Goal: Task Accomplishment & Management: Use online tool/utility

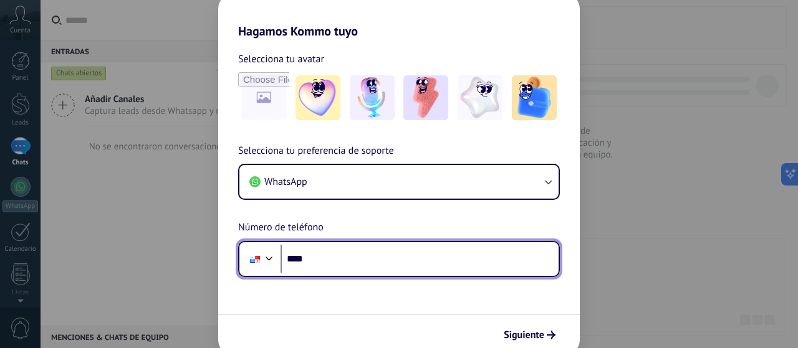
click at [345, 266] on input "****" at bounding box center [419, 259] width 278 height 29
type input "**********"
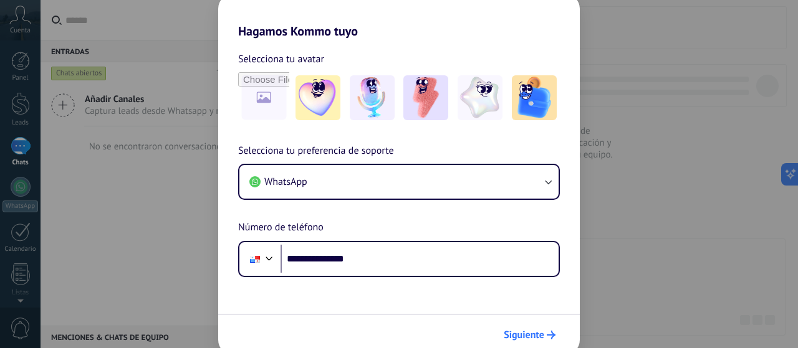
click at [520, 335] on span "Siguiente" at bounding box center [524, 335] width 41 height 9
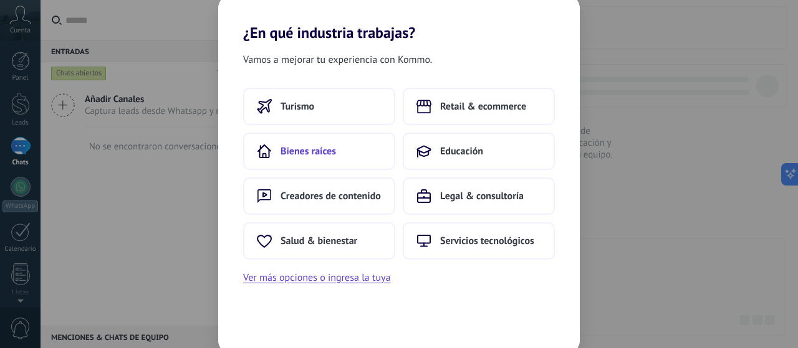
click at [319, 151] on span "Bienes raíces" at bounding box center [307, 151] width 55 height 12
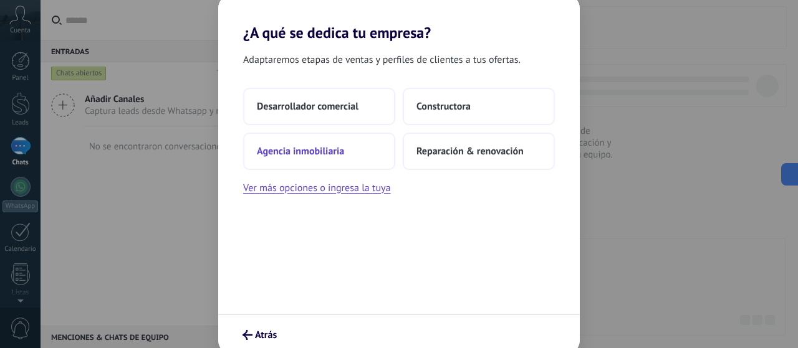
click at [333, 159] on button "Agencia inmobiliaria" at bounding box center [319, 151] width 152 height 37
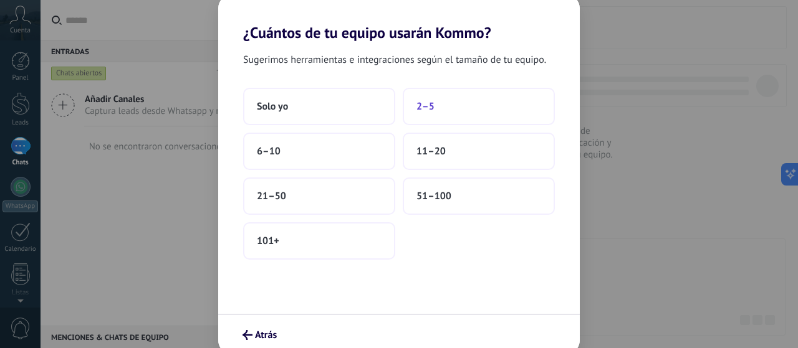
click at [429, 103] on span "2–5" at bounding box center [425, 106] width 18 height 12
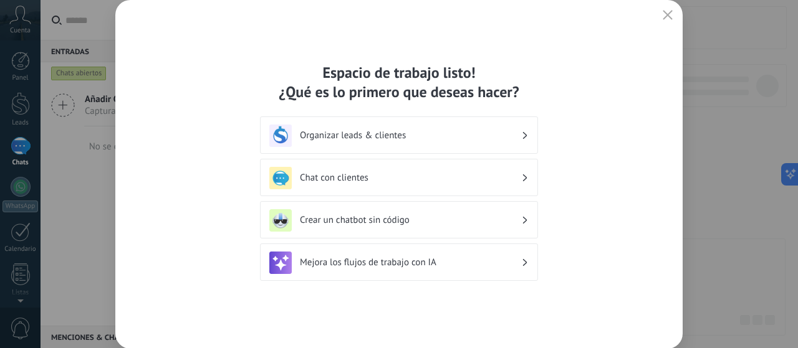
click at [487, 130] on h3 "Organizar leads & clientes" at bounding box center [410, 136] width 221 height 12
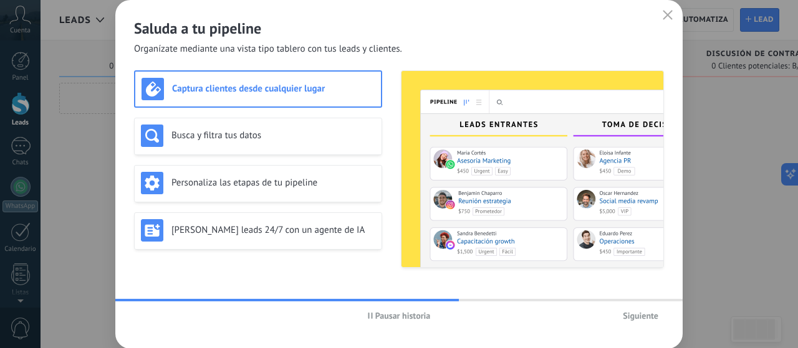
click at [333, 80] on div "Captura clientes desde cualquier lugar" at bounding box center [257, 89] width 233 height 22
click at [667, 21] on span "button" at bounding box center [668, 15] width 10 height 11
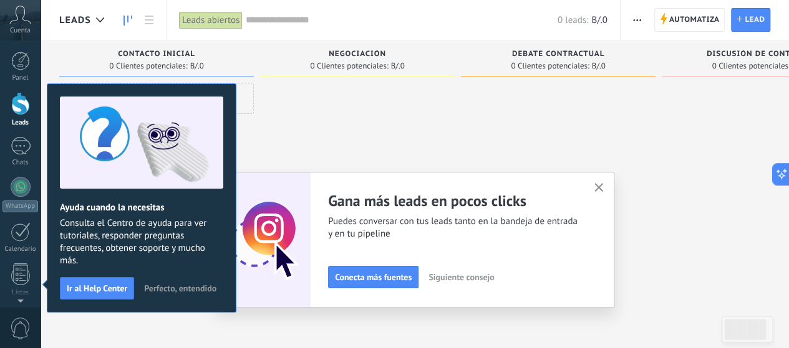
click at [378, 124] on div at bounding box center [357, 176] width 194 height 186
click at [188, 290] on span "Perfecto, entendido" at bounding box center [180, 288] width 72 height 9
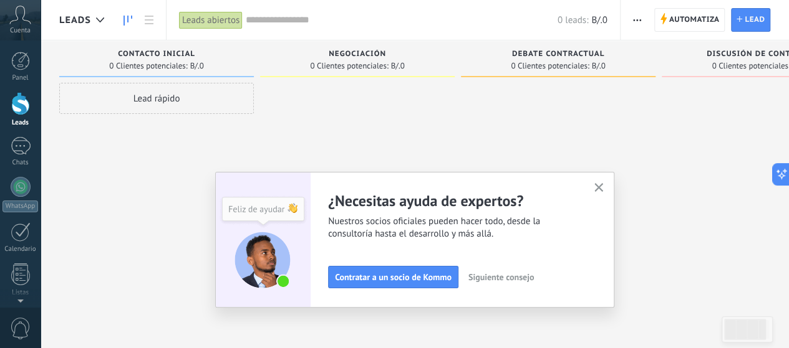
click at [20, 27] on span "Cuenta" at bounding box center [20, 31] width 21 height 8
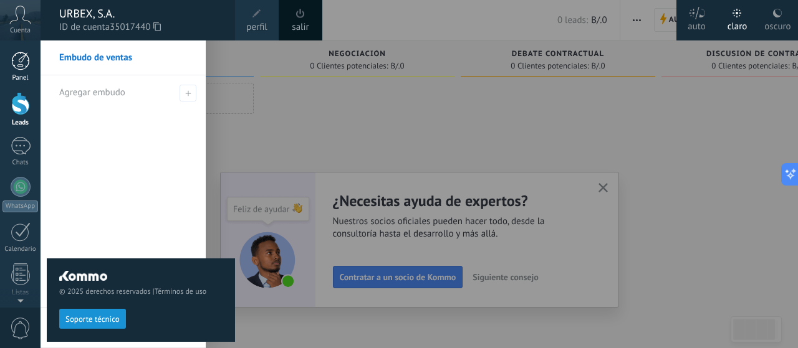
click at [19, 68] on div at bounding box center [20, 61] width 19 height 19
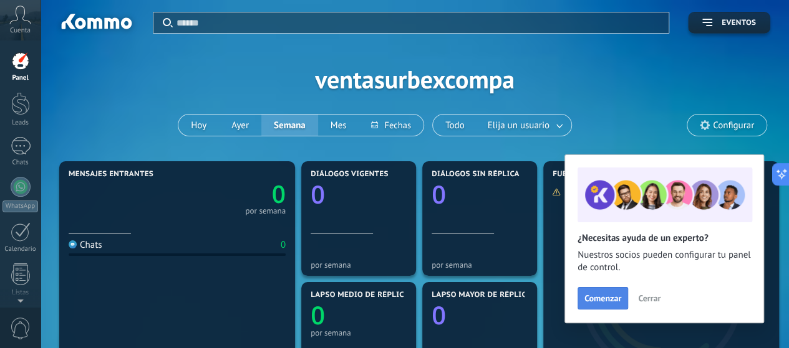
click at [597, 297] on span "Comenzar" at bounding box center [602, 298] width 37 height 9
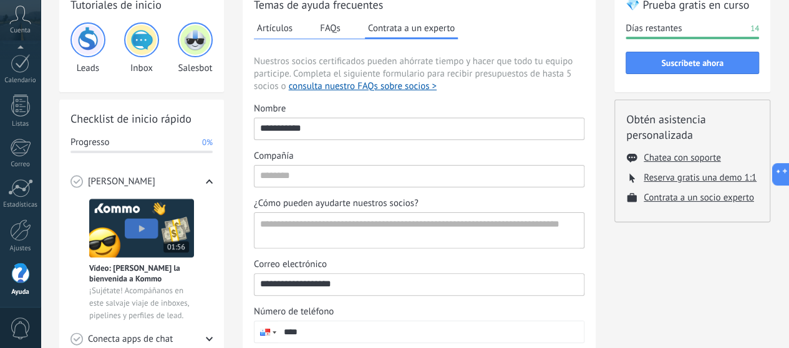
scroll to position [91, 0]
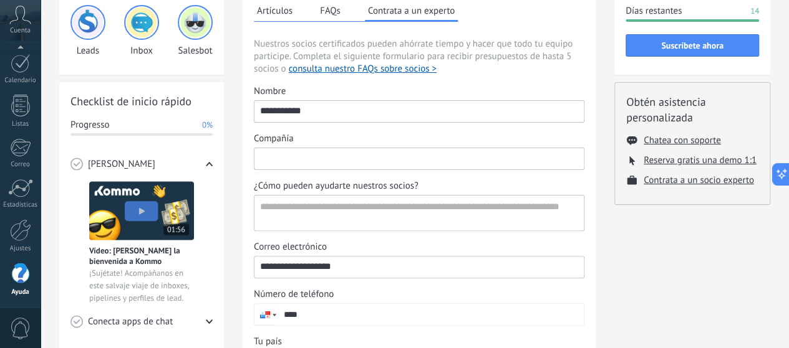
click at [358, 156] on input "Compañía" at bounding box center [418, 158] width 329 height 20
type input "*****"
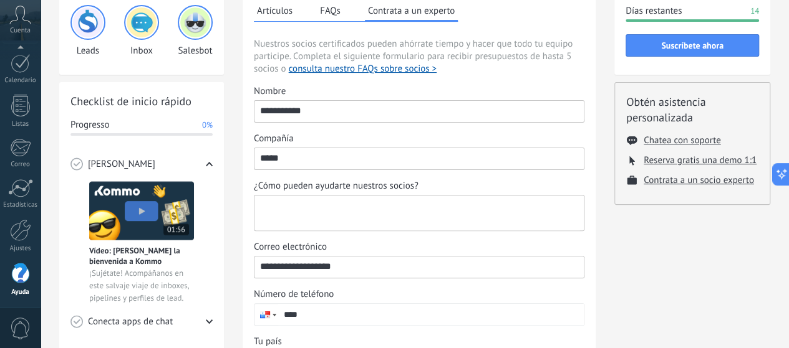
click at [324, 206] on textarea "¿Cómo pueden ayudarte nuestros socios?" at bounding box center [417, 213] width 327 height 35
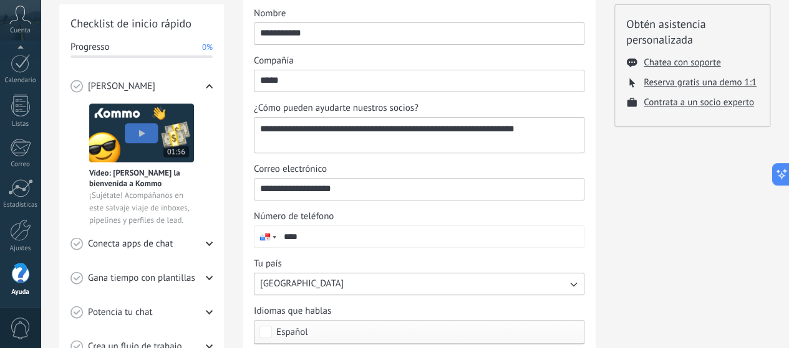
scroll to position [198, 0]
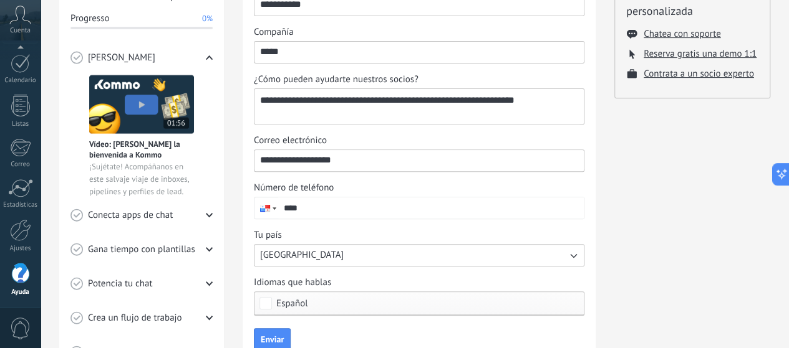
type textarea "**********"
click at [384, 199] on input "****" at bounding box center [430, 208] width 305 height 21
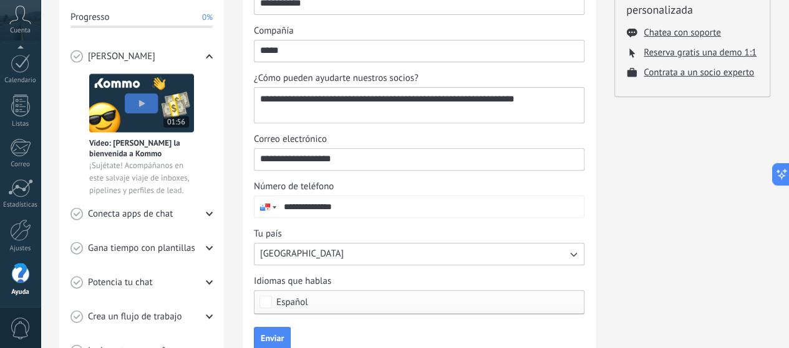
scroll to position [277, 0]
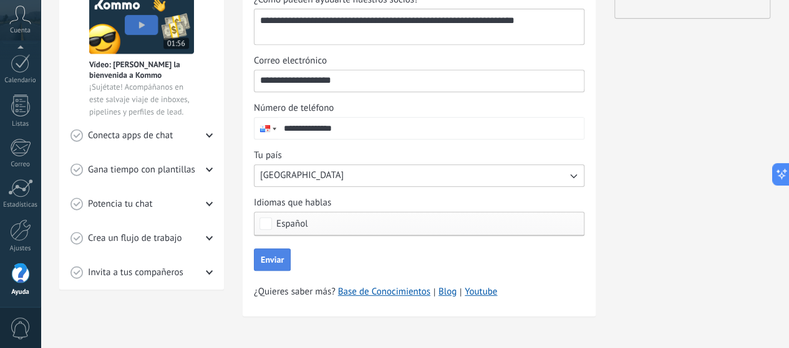
type input "**********"
click at [269, 258] on span "Enviar" at bounding box center [272, 260] width 23 height 9
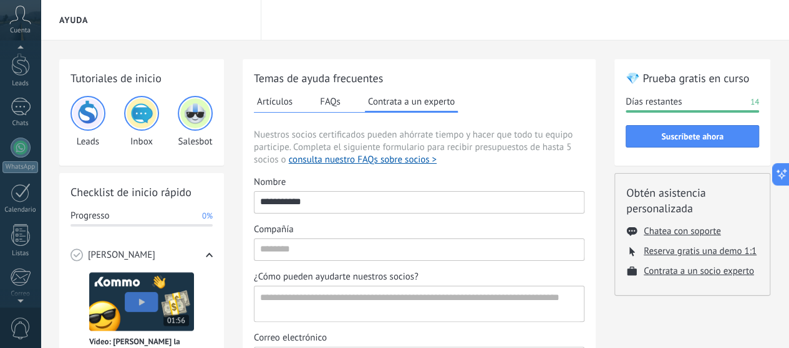
scroll to position [0, 0]
click at [22, 107] on div at bounding box center [20, 103] width 19 height 23
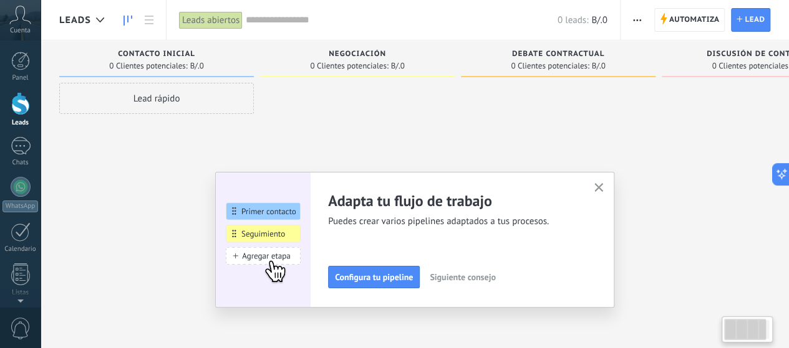
click at [313, 149] on div at bounding box center [357, 176] width 194 height 186
click at [606, 191] on button "button" at bounding box center [599, 188] width 16 height 17
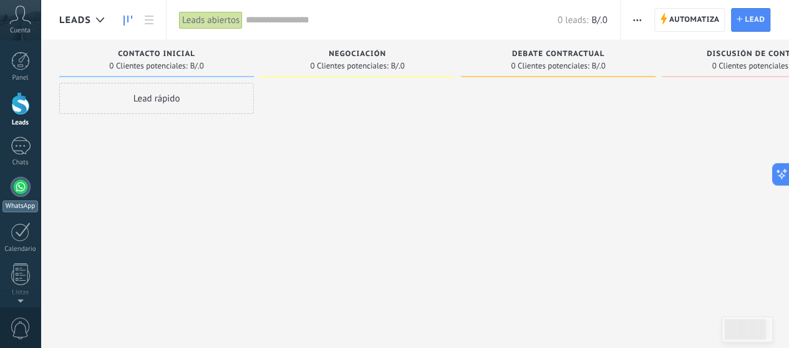
click at [15, 192] on div at bounding box center [21, 187] width 20 height 20
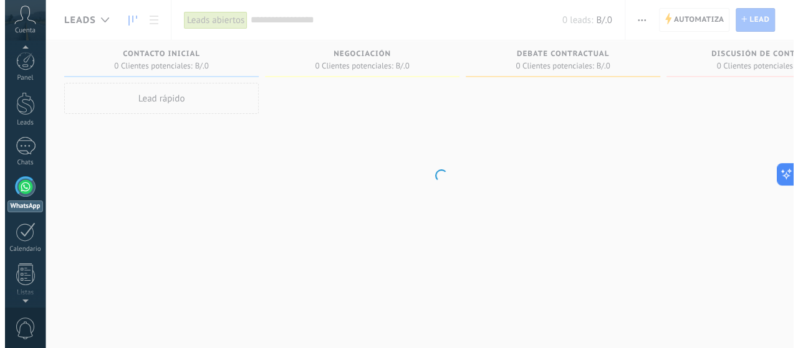
scroll to position [36, 0]
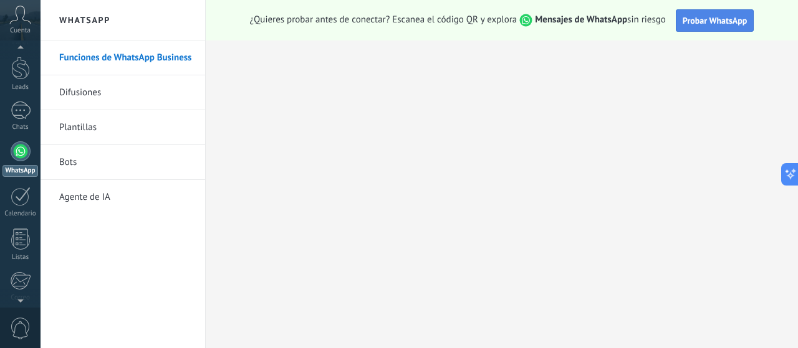
click at [709, 19] on span "Probar WhatsApp" at bounding box center [715, 20] width 65 height 11
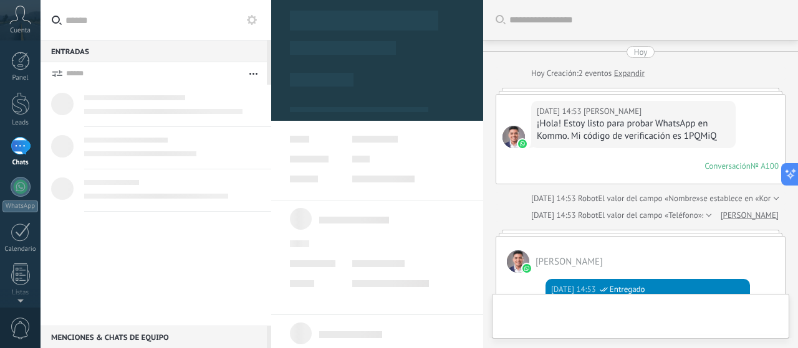
scroll to position [585, 0]
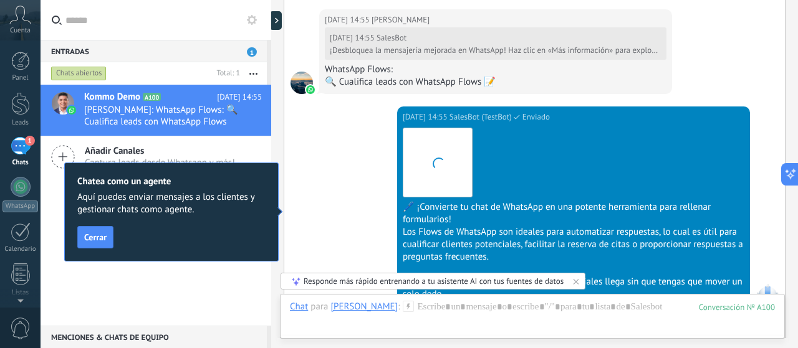
scroll to position [1459, 0]
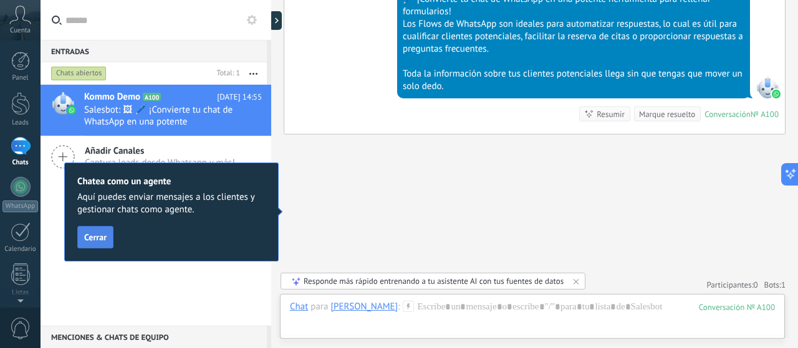
click at [101, 239] on span "Cerrar" at bounding box center [95, 237] width 22 height 9
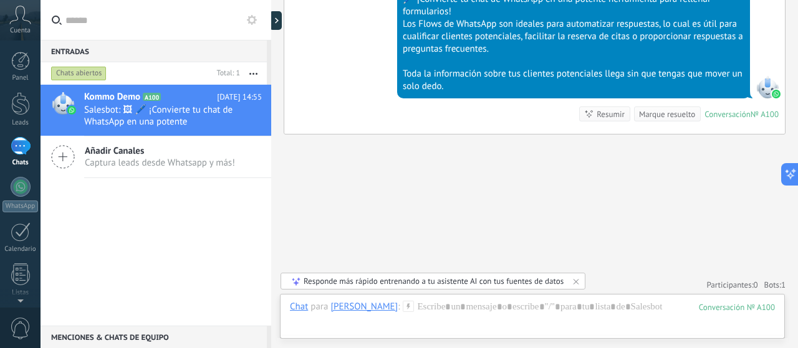
drag, startPoint x: 499, startPoint y: 38, endPoint x: 504, endPoint y: 62, distance: 24.3
click at [499, 39] on div "Los Flows de WhatsApp son ideales para automatizar respuestas, lo cual es útil …" at bounding box center [574, 36] width 342 height 37
click at [451, 307] on div at bounding box center [532, 319] width 485 height 37
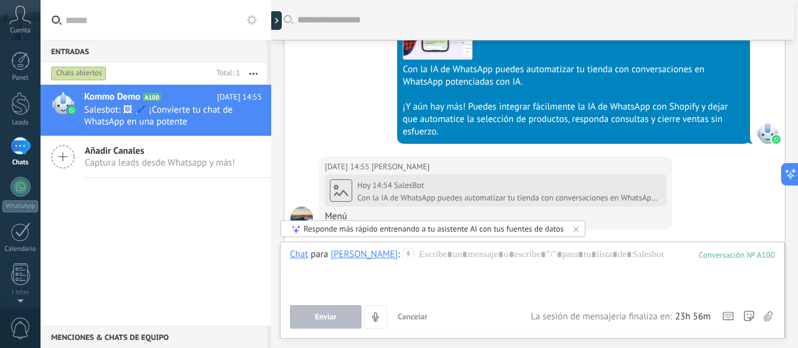
scroll to position [932, 0]
click at [7, 188] on link "WhatsApp" at bounding box center [20, 195] width 41 height 36
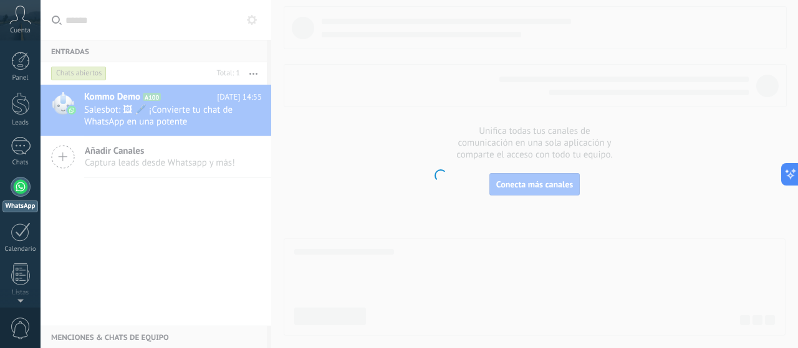
scroll to position [36, 0]
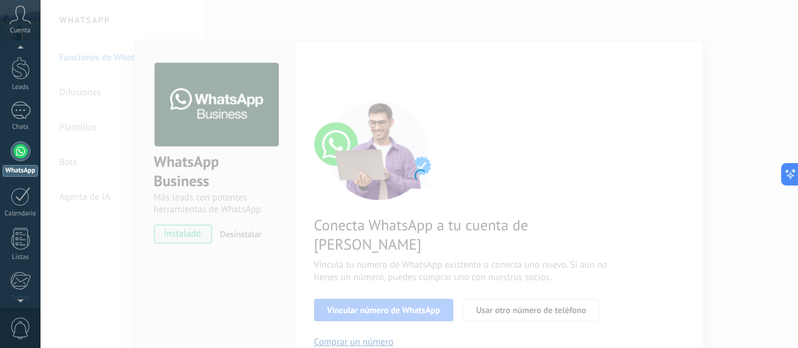
click at [176, 72] on div at bounding box center [419, 174] width 757 height 348
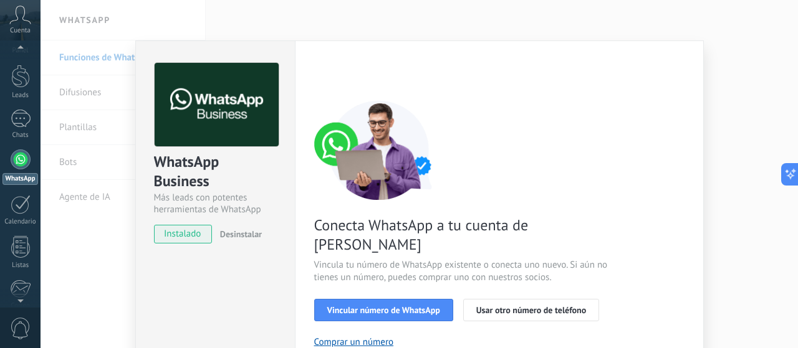
scroll to position [26, 0]
click at [26, 17] on icon at bounding box center [20, 15] width 22 height 19
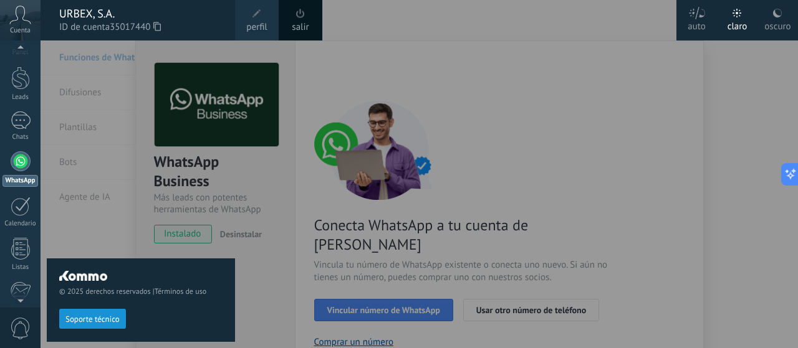
scroll to position [36, 0]
click at [94, 195] on div "© 2025 derechos reservados | Términos de uso Soporte técnico" at bounding box center [141, 195] width 188 height 308
click at [277, 168] on div at bounding box center [440, 174] width 798 height 348
